Goal: Find specific page/section: Find specific page/section

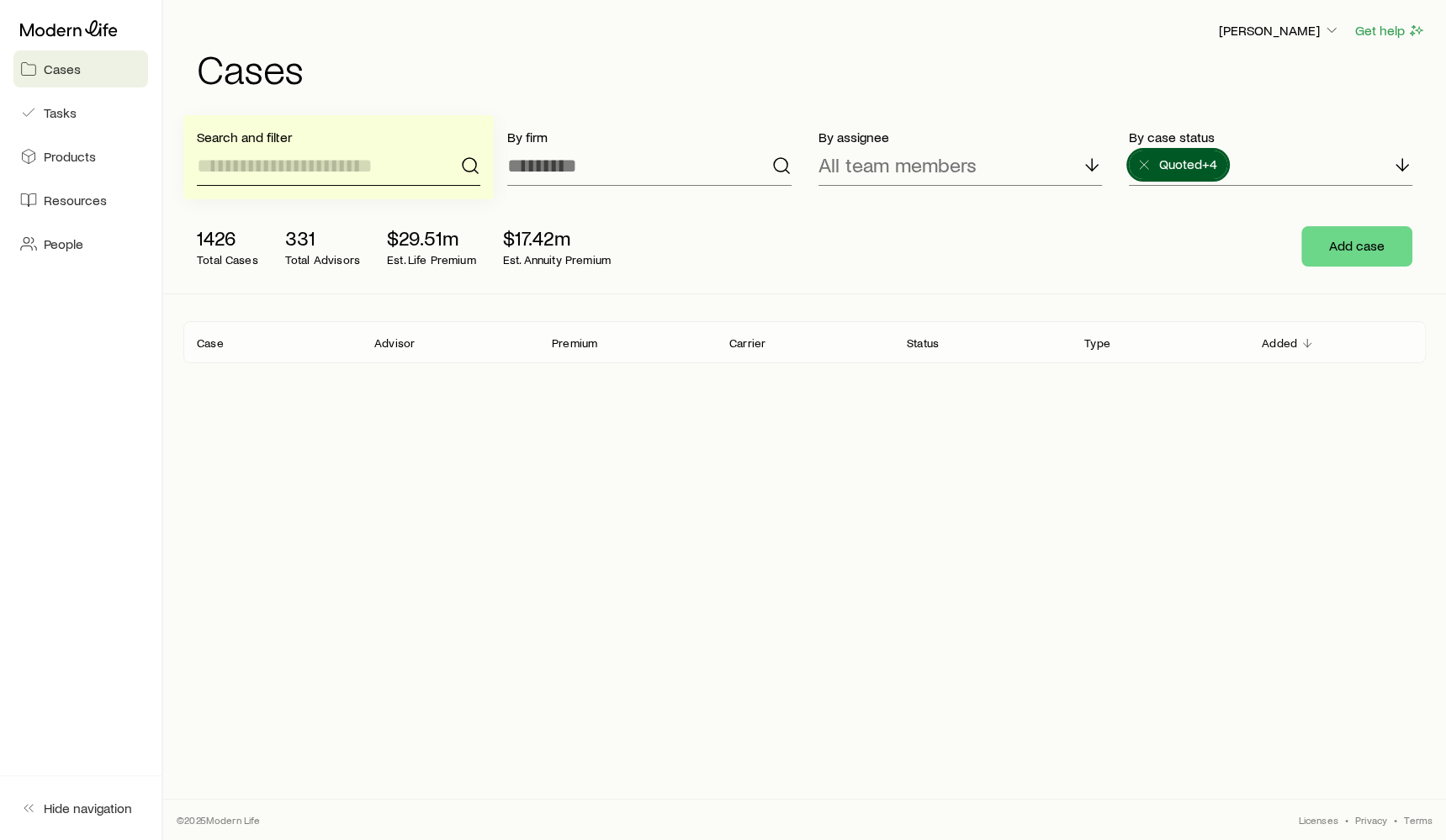
click at [345, 151] on input at bounding box center [338, 166] width 284 height 41
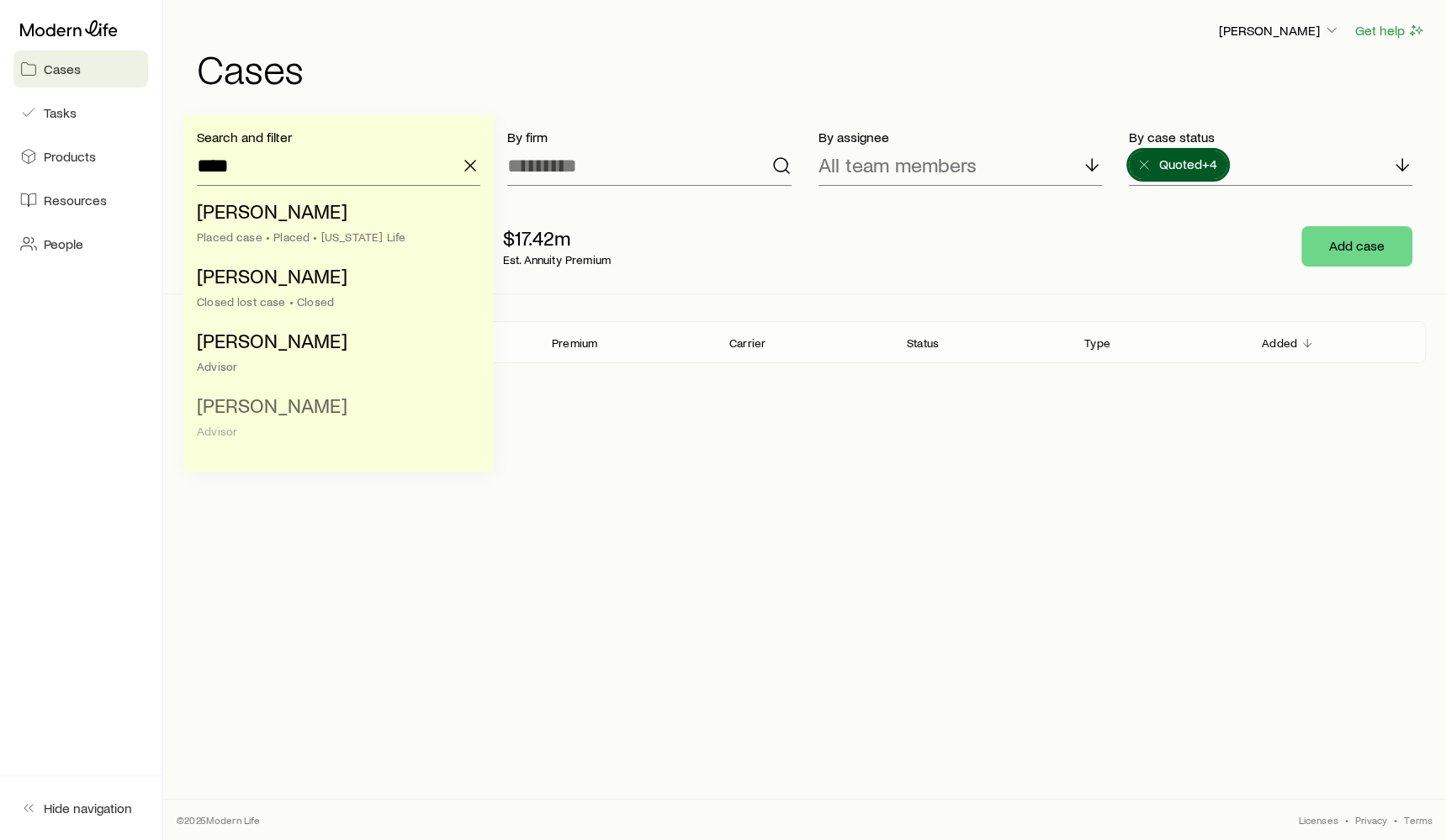
click at [305, 423] on li "[PERSON_NAME] Advisor" at bounding box center [333, 419] width 273 height 65
type input "**********"
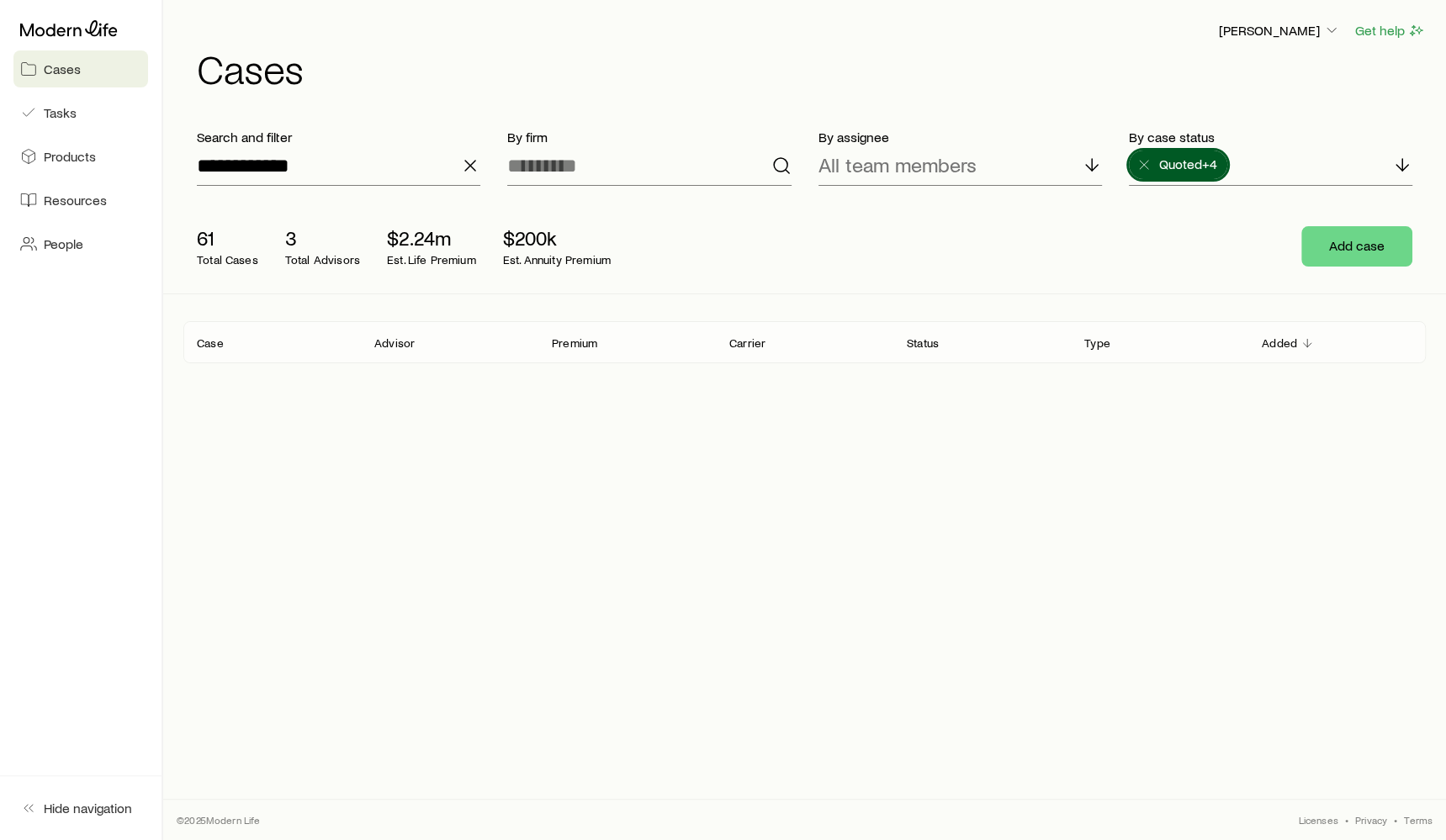
click at [214, 341] on p "Case" at bounding box center [210, 343] width 27 height 13
click at [210, 344] on p "Case" at bounding box center [210, 343] width 27 height 13
click at [584, 345] on p "Premium" at bounding box center [574, 343] width 46 height 13
click at [1273, 339] on p "Added" at bounding box center [1279, 343] width 35 height 13
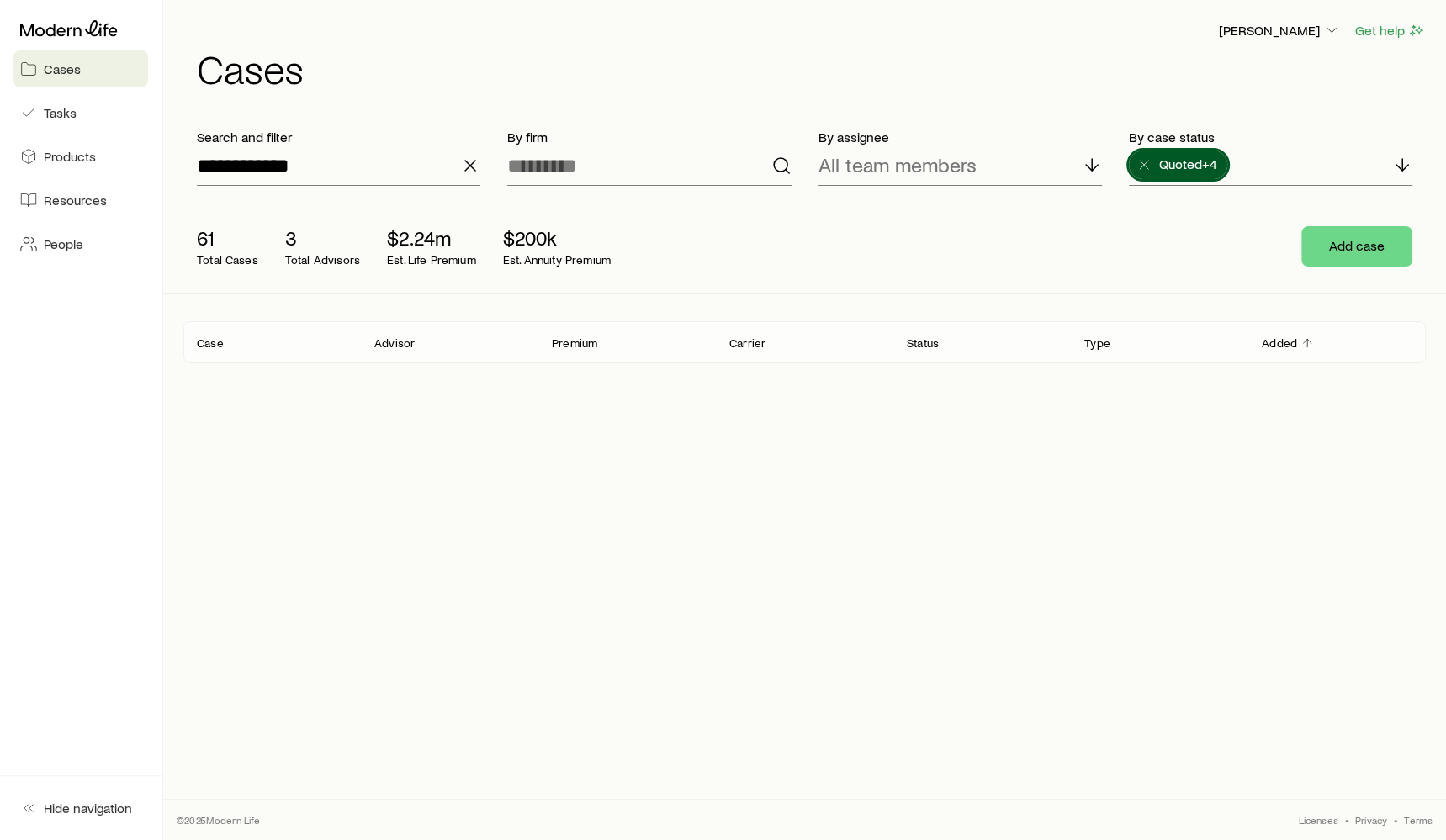
click at [1273, 340] on p "Added" at bounding box center [1279, 343] width 35 height 13
click at [1147, 161] on icon at bounding box center [1143, 165] width 17 height 17
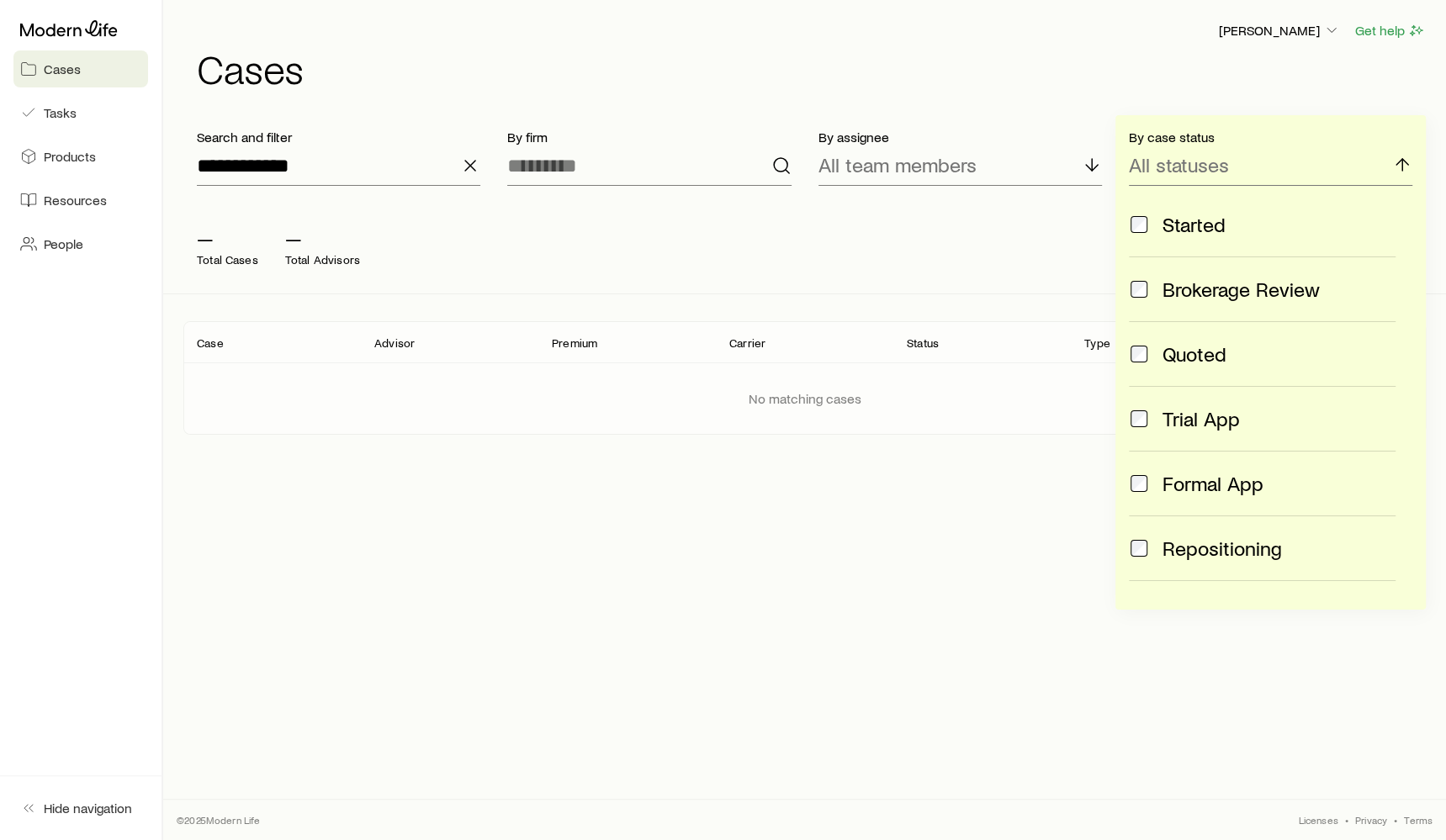
click at [1141, 124] on div "By case status All statuses Started Brokerage Review Quoted Trial App Formal Ap…" at bounding box center [1270, 363] width 310 height 495
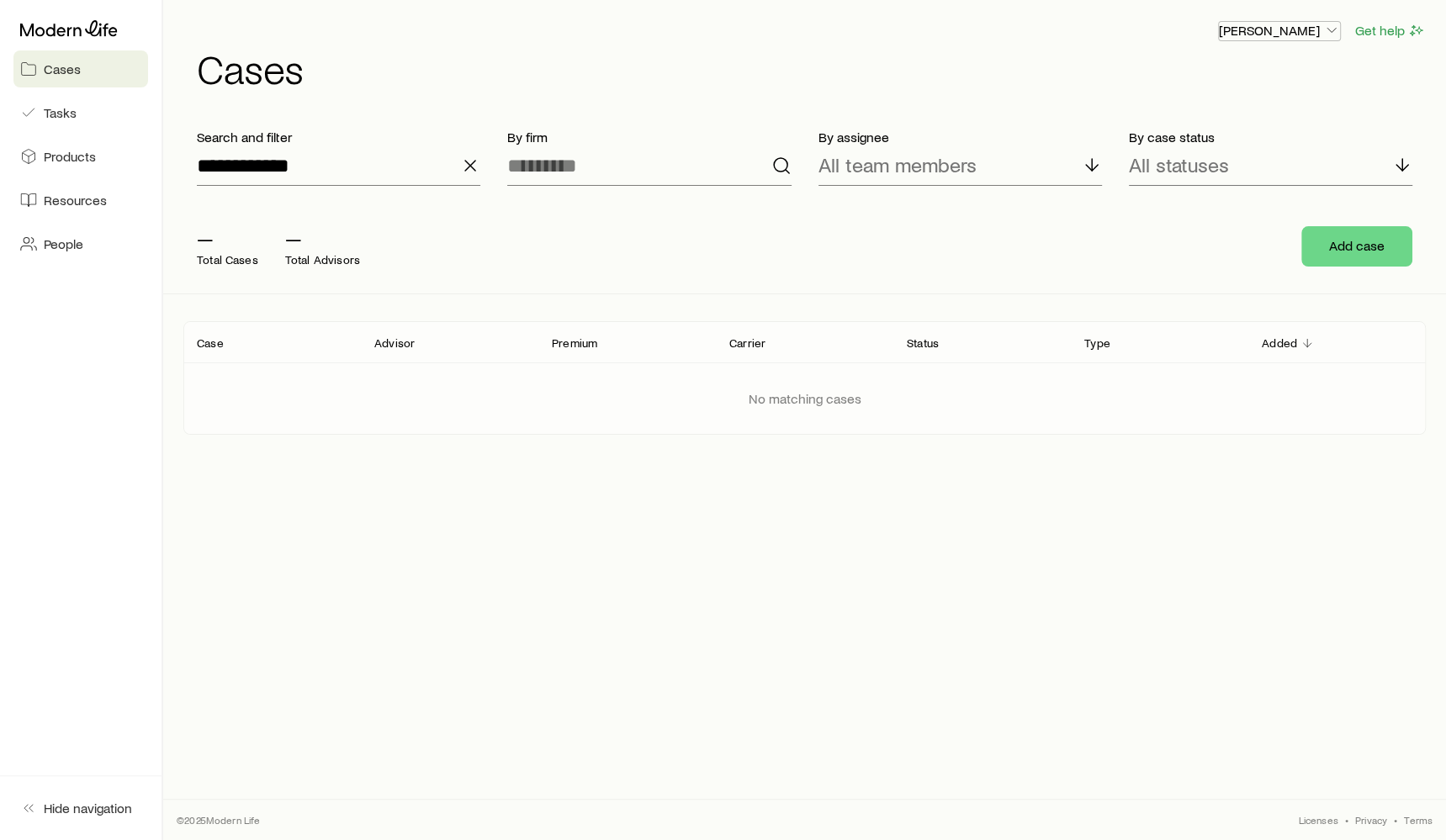
click at [1338, 36] on icon "button" at bounding box center [1331, 30] width 17 height 17
click at [1265, 80] on button "Sign out" at bounding box center [1241, 76] width 188 height 30
